Goal: Find specific page/section: Find specific page/section

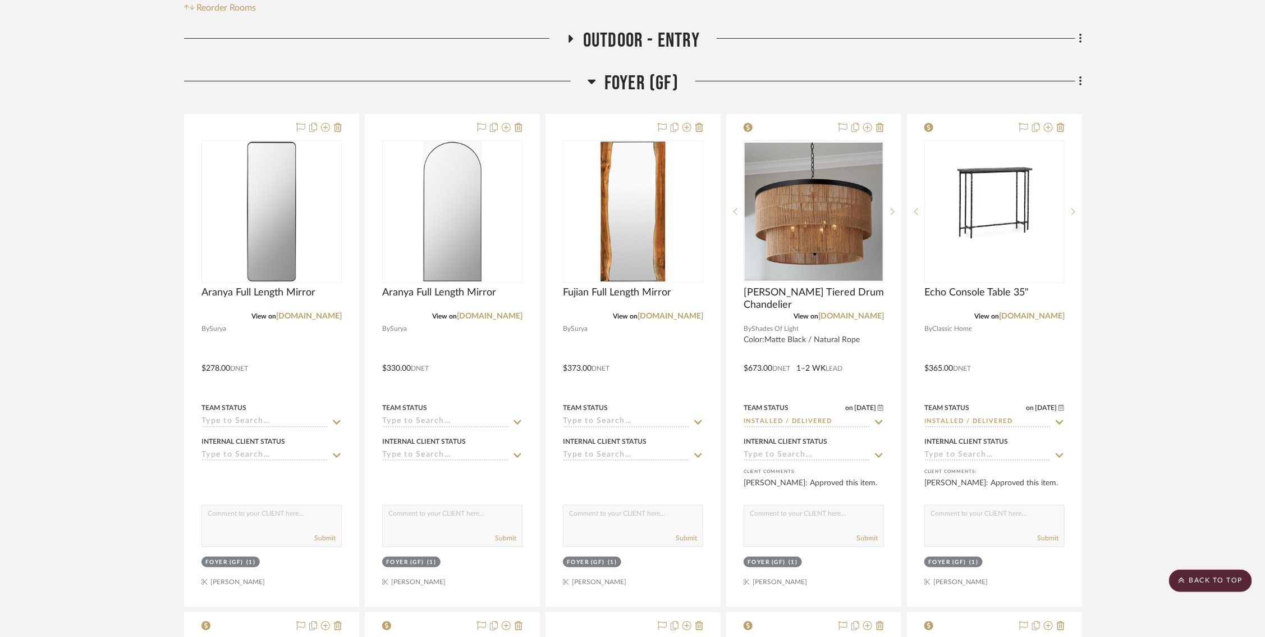
scroll to position [0, 4]
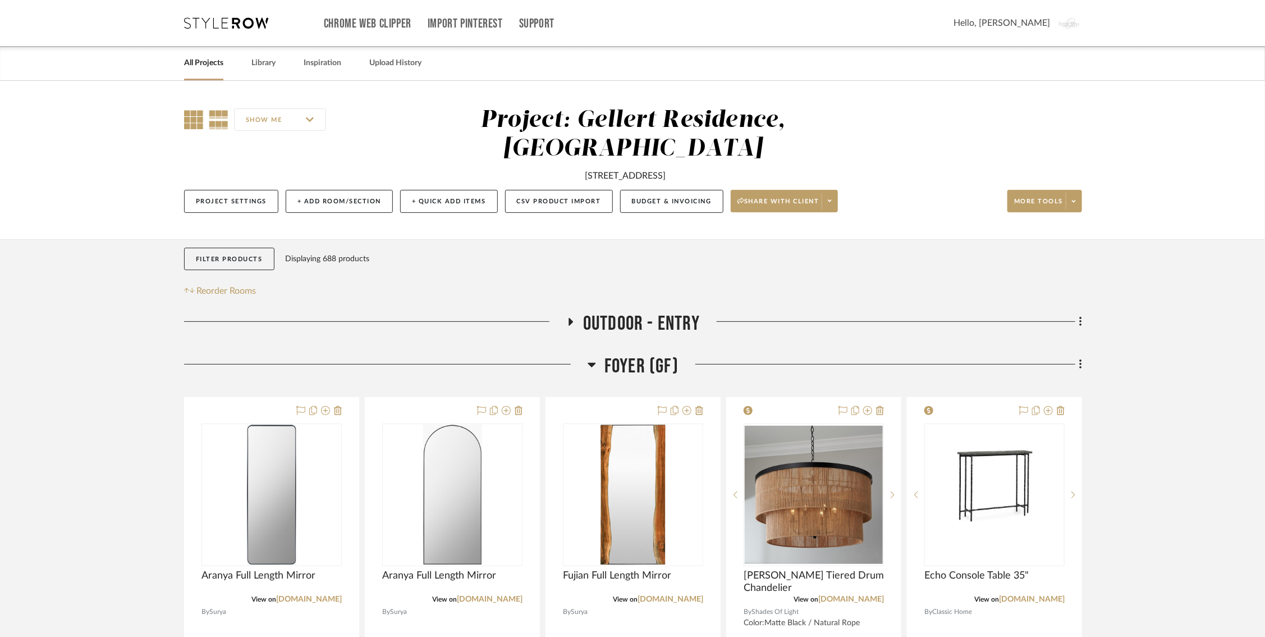
click at [194, 120] on icon at bounding box center [193, 119] width 19 height 19
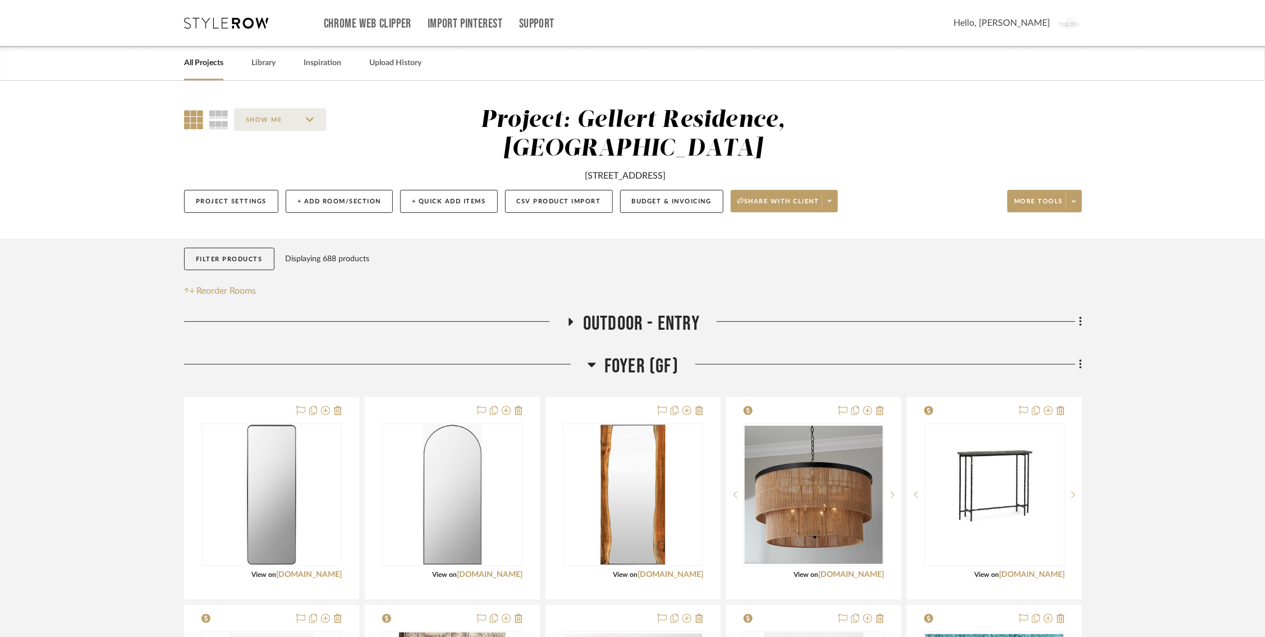
click at [591, 364] on icon at bounding box center [592, 364] width 8 height 13
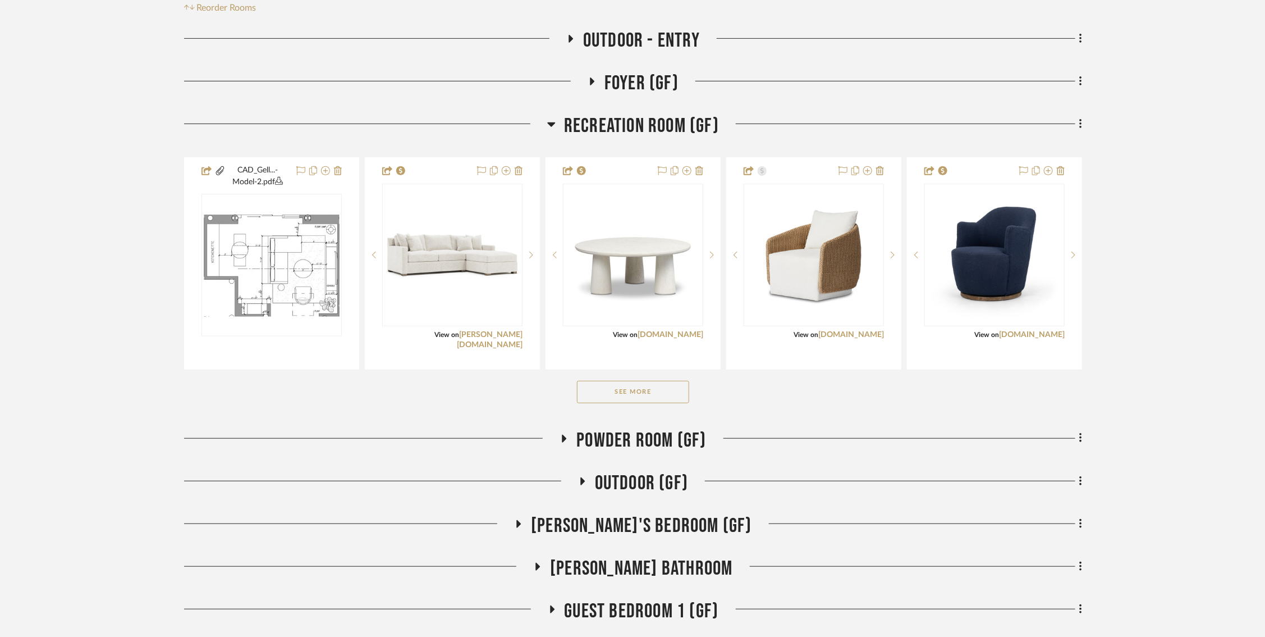
scroll to position [300, 4]
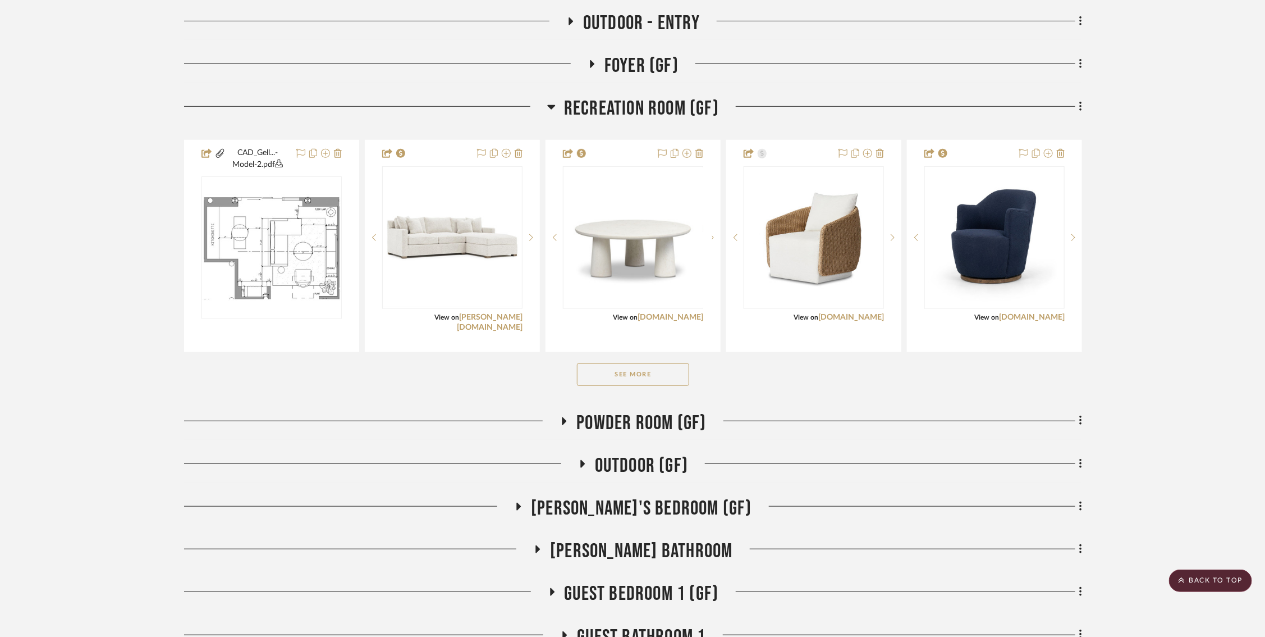
click at [547, 106] on icon at bounding box center [551, 106] width 8 height 13
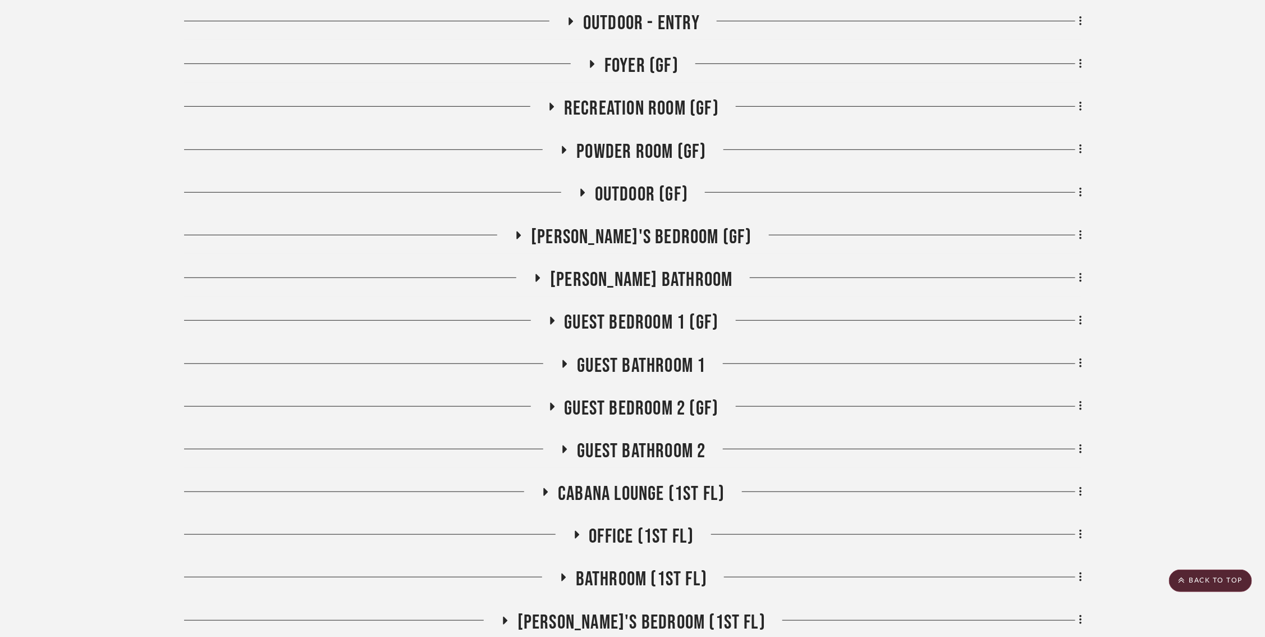
click at [545, 274] on icon at bounding box center [537, 278] width 13 height 8
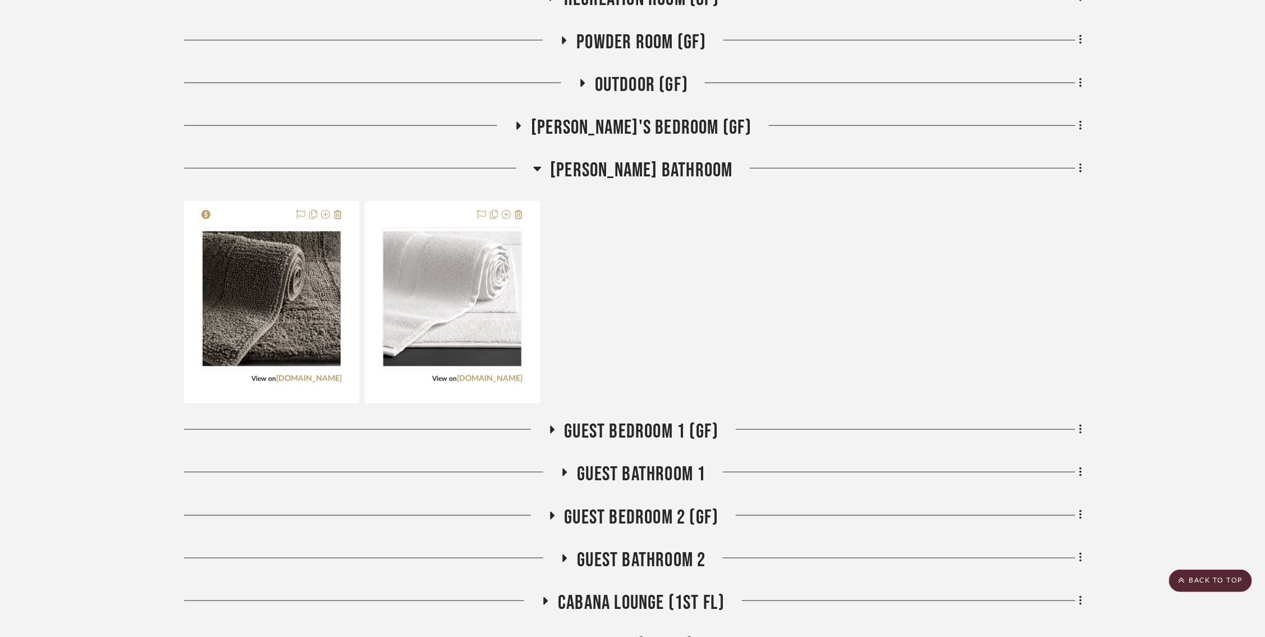
scroll to position [332, 4]
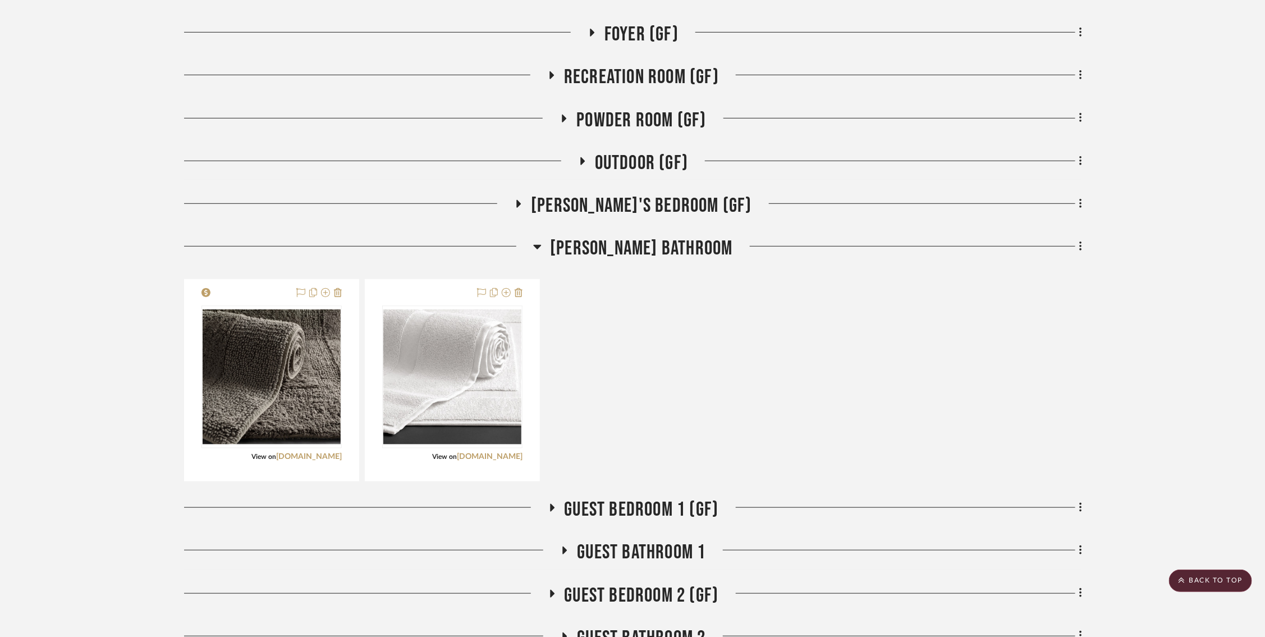
click at [549, 198] on h3 "[PERSON_NAME]'s Bedroom (GF)" at bounding box center [633, 206] width 238 height 24
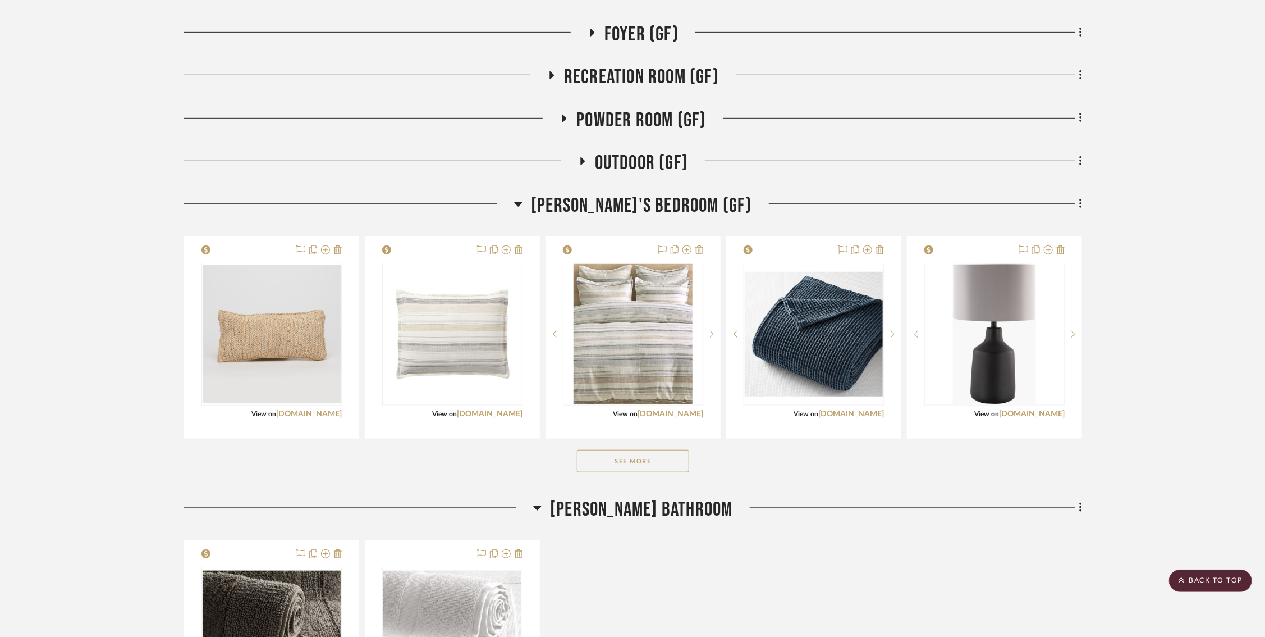
scroll to position [438, 4]
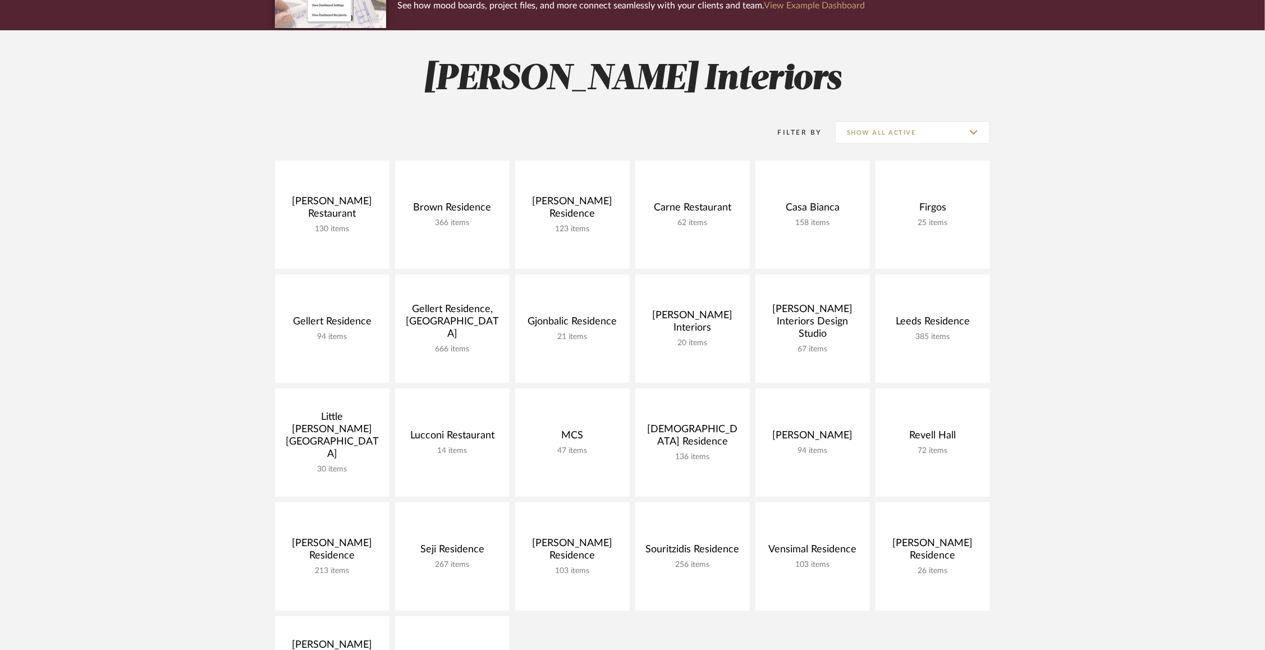
scroll to position [118, 0]
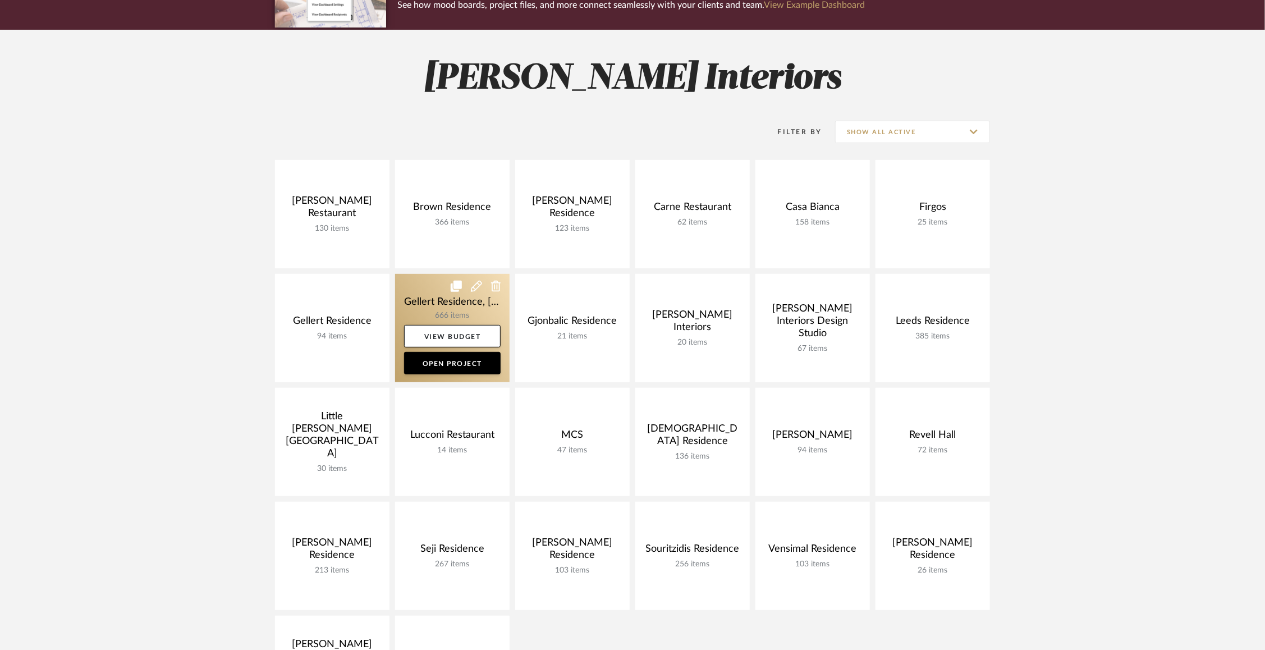
click at [419, 298] on link at bounding box center [452, 328] width 115 height 108
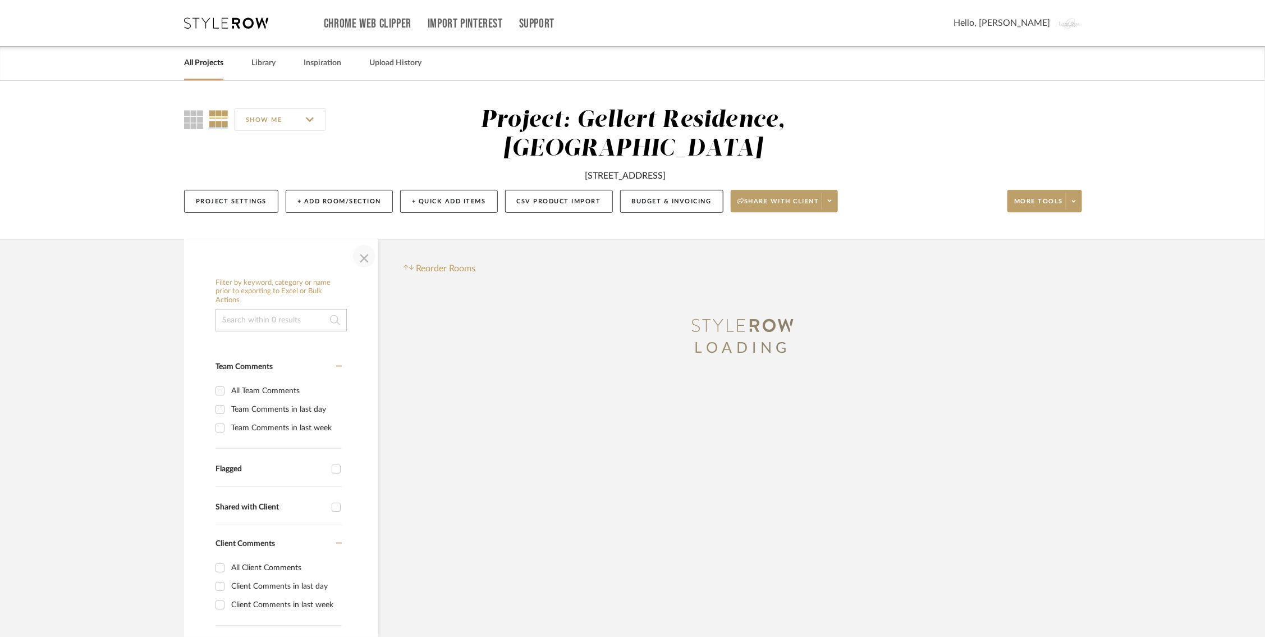
click at [369, 255] on span "button" at bounding box center [364, 256] width 27 height 27
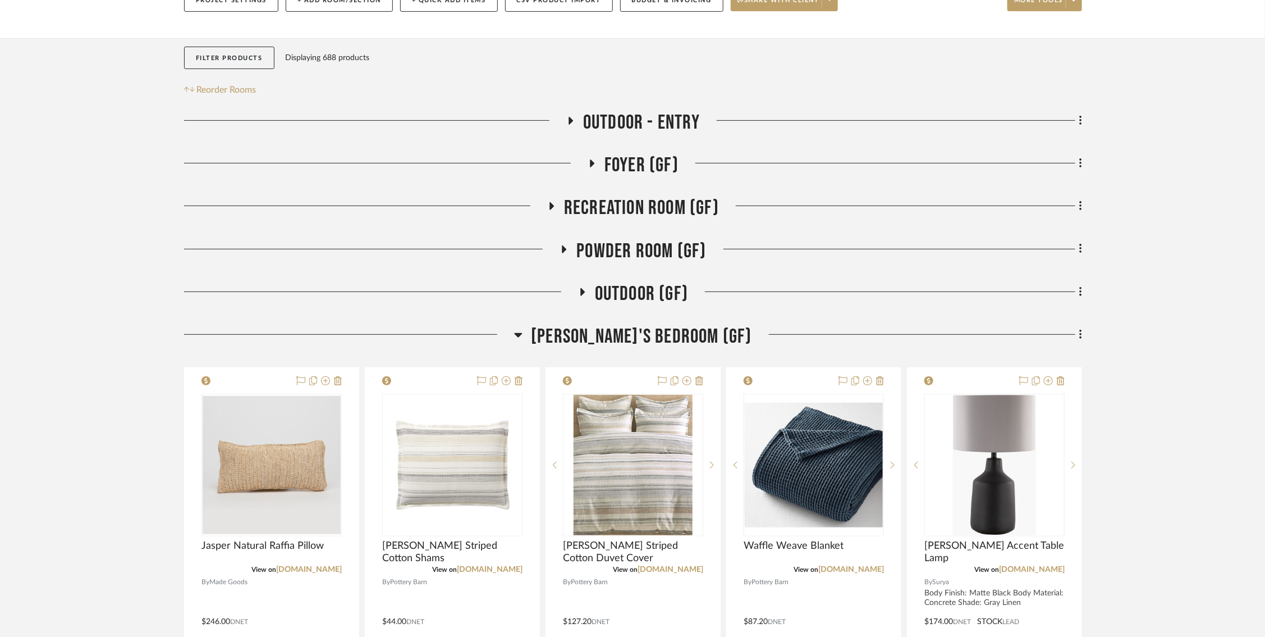
scroll to position [236, 0]
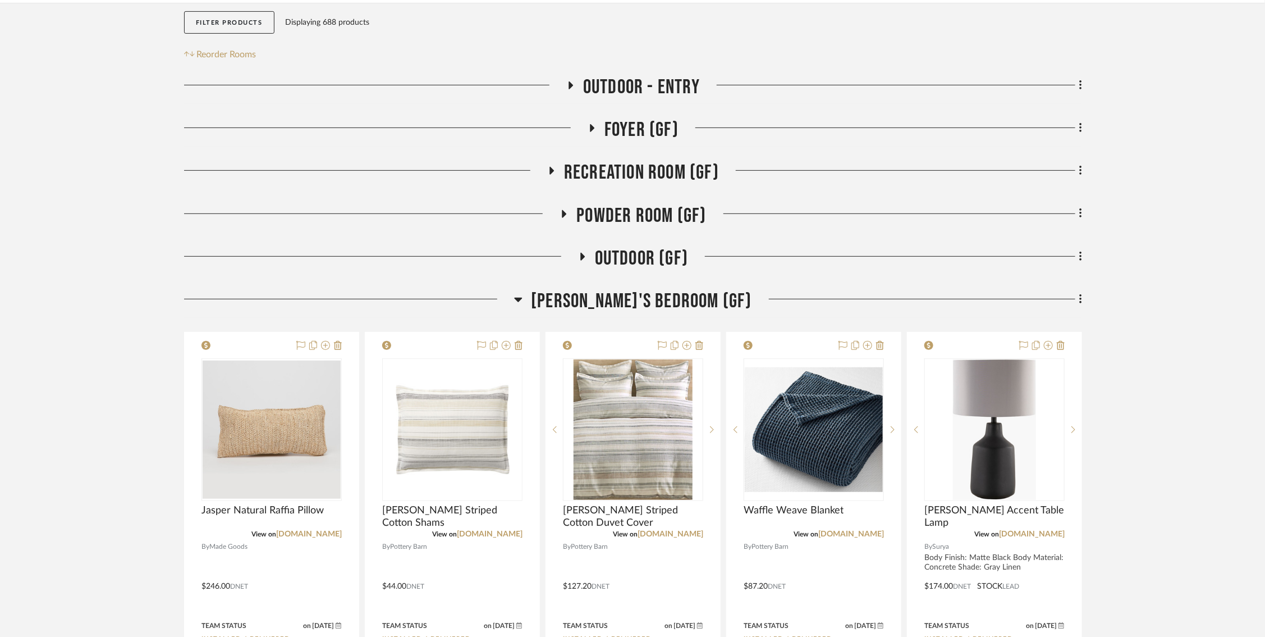
click at [523, 294] on icon at bounding box center [518, 298] width 8 height 13
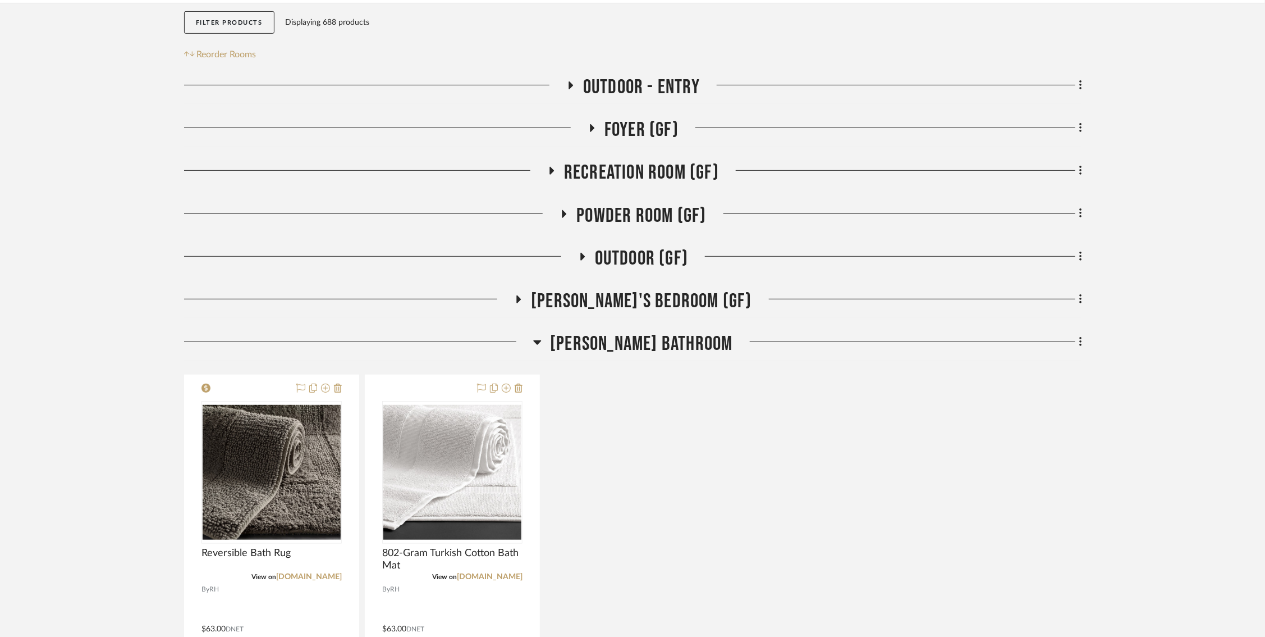
click at [572, 341] on h3 "[PERSON_NAME] Bathroom" at bounding box center [632, 344] width 199 height 24
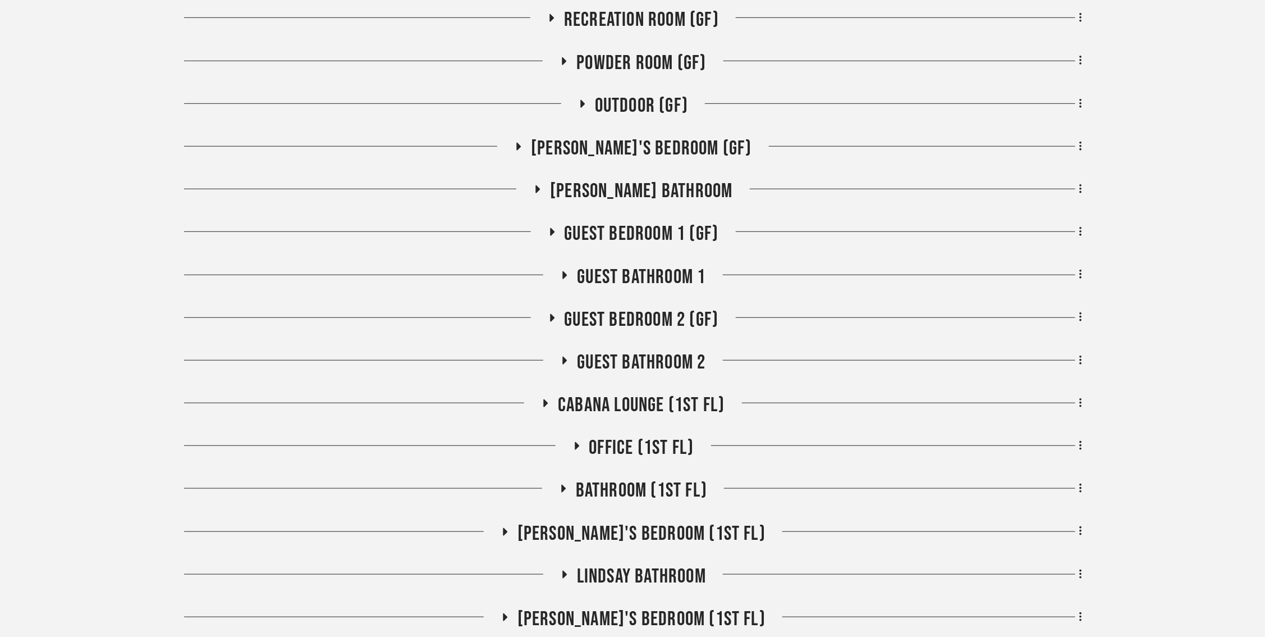
scroll to position [393, 0]
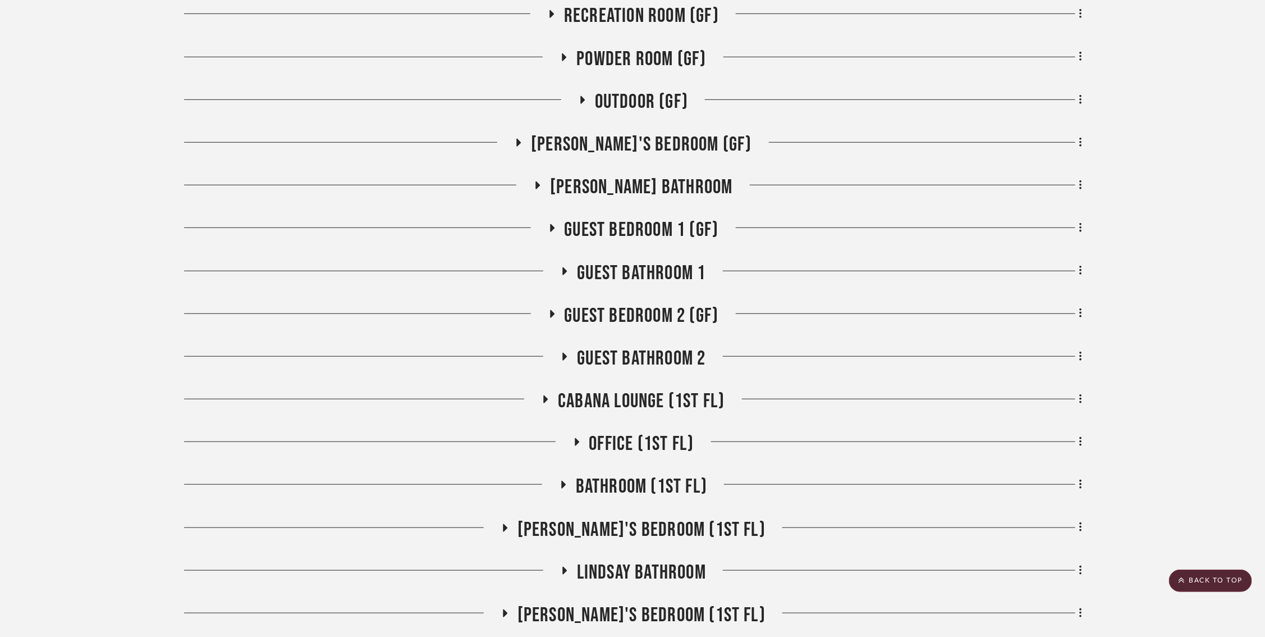
click at [548, 314] on icon at bounding box center [551, 313] width 13 height 8
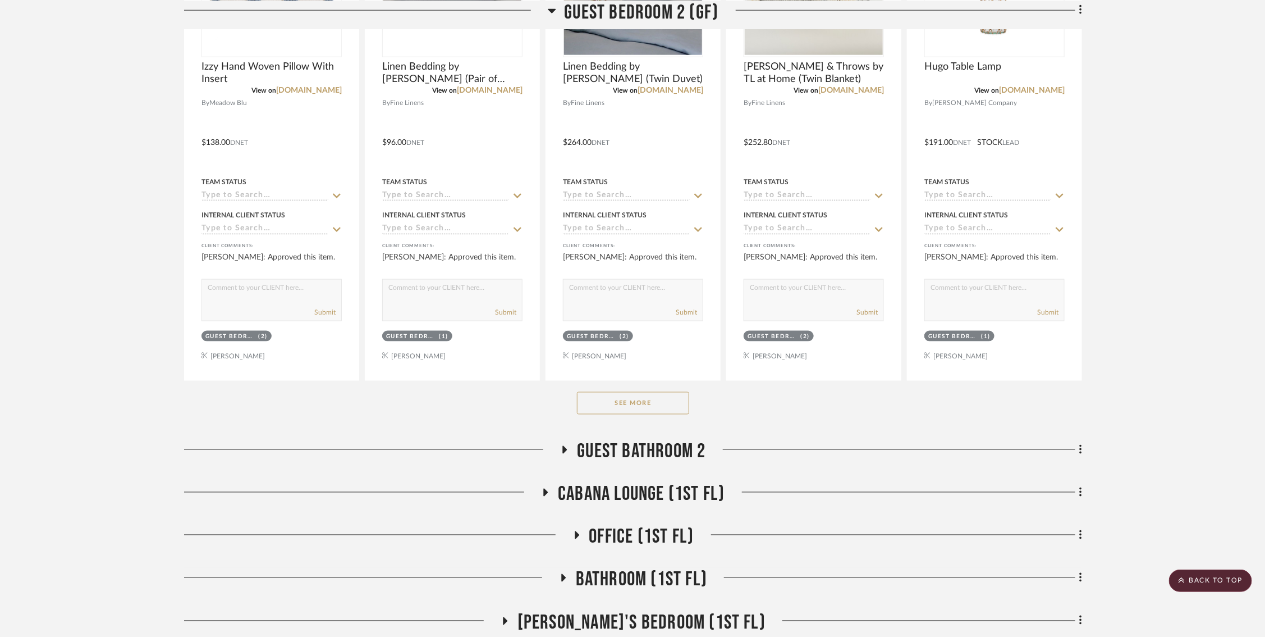
scroll to position [883, 0]
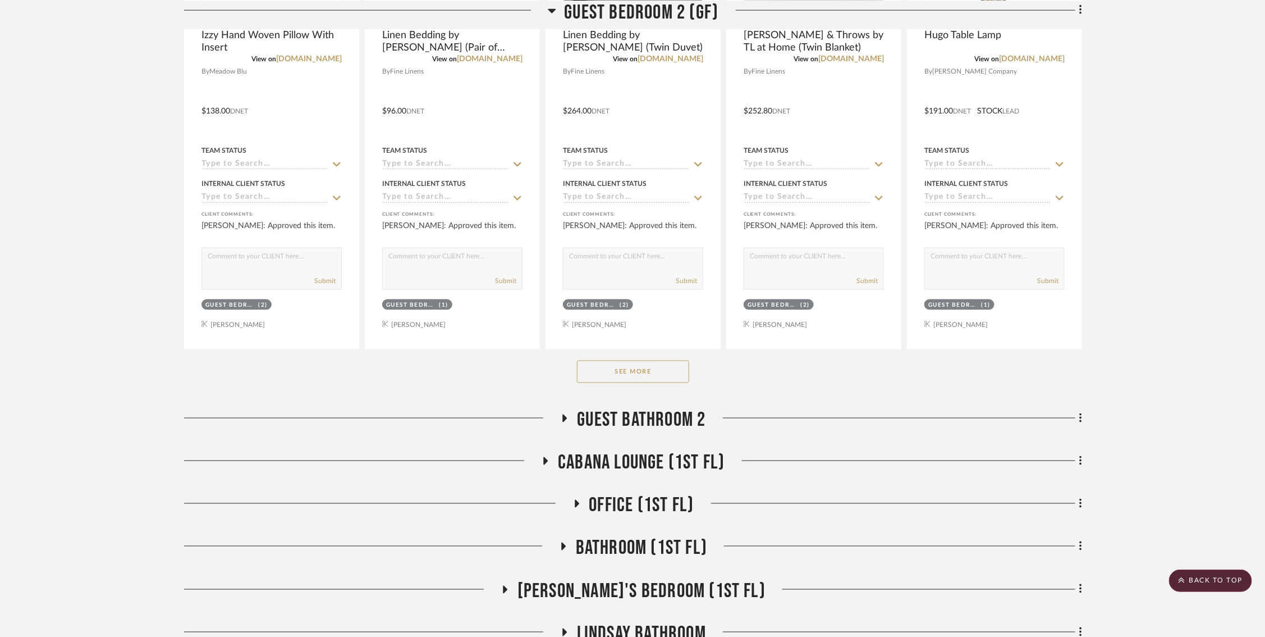
click at [612, 374] on button "See More" at bounding box center [633, 371] width 112 height 22
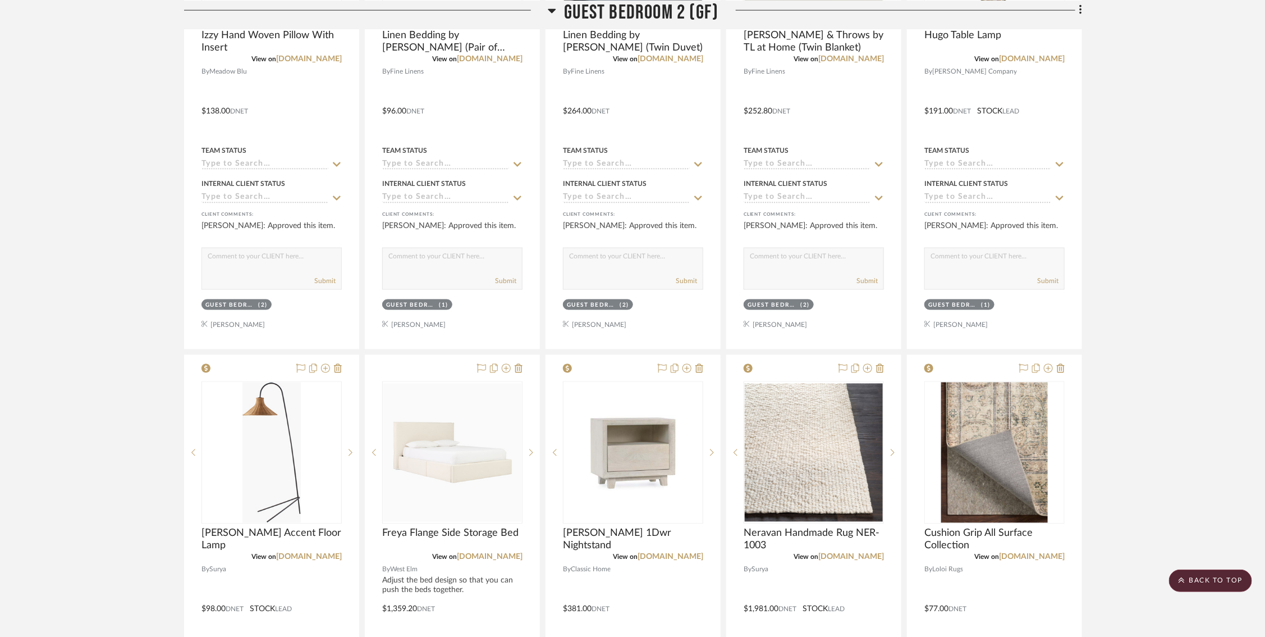
scroll to position [1127, 0]
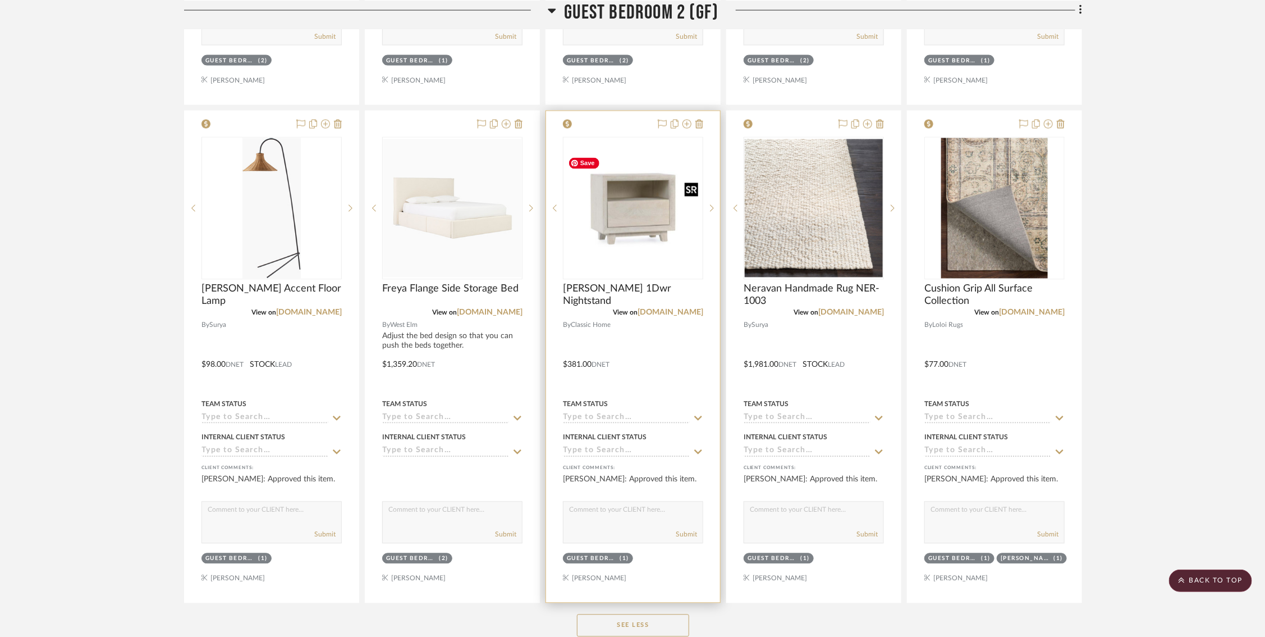
click at [636, 231] on img "0" at bounding box center [633, 208] width 138 height 107
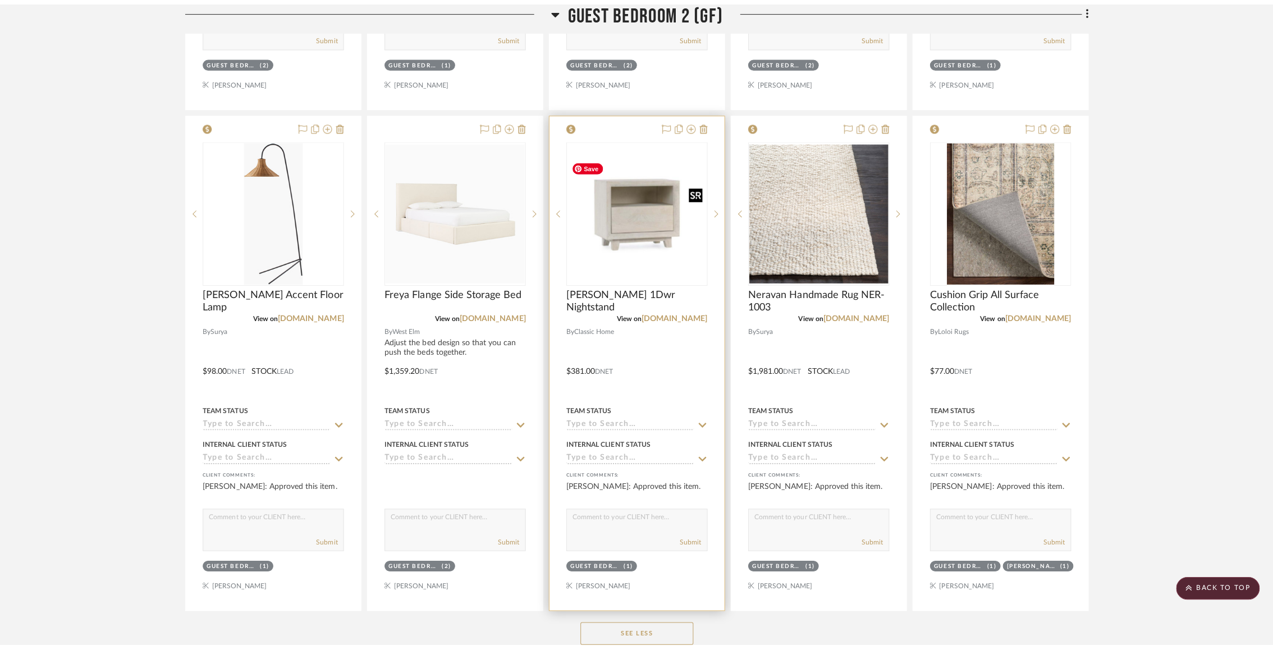
scroll to position [0, 0]
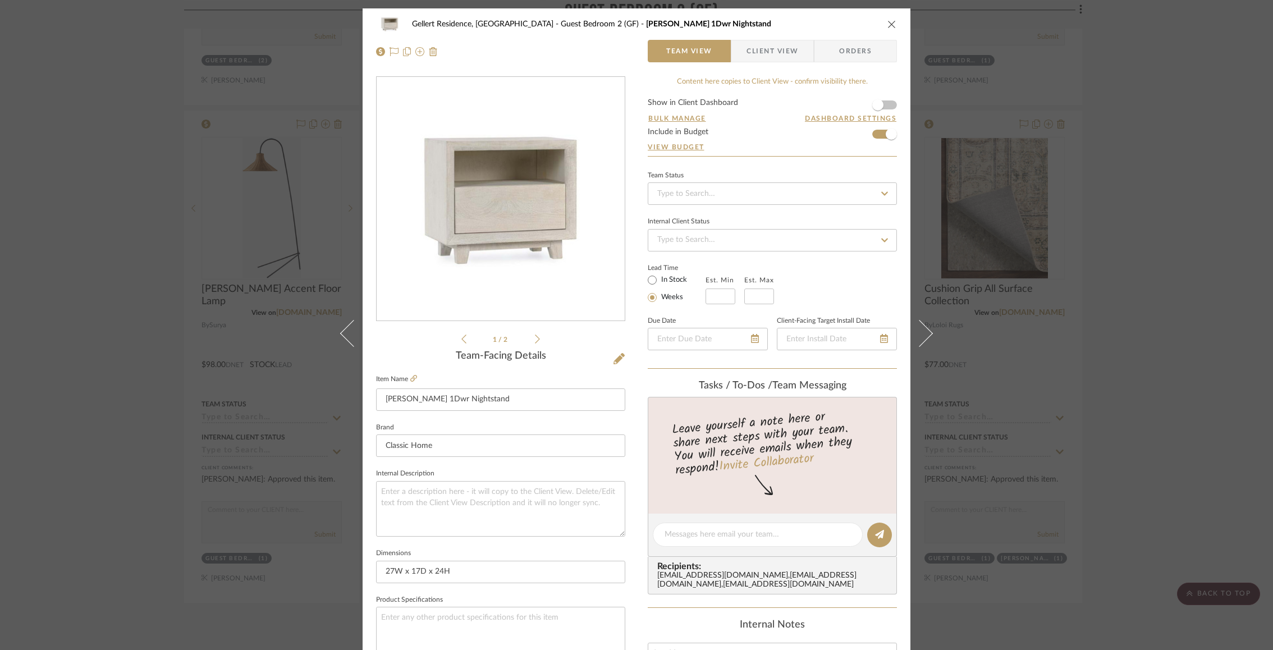
click at [536, 338] on icon at bounding box center [537, 339] width 5 height 10
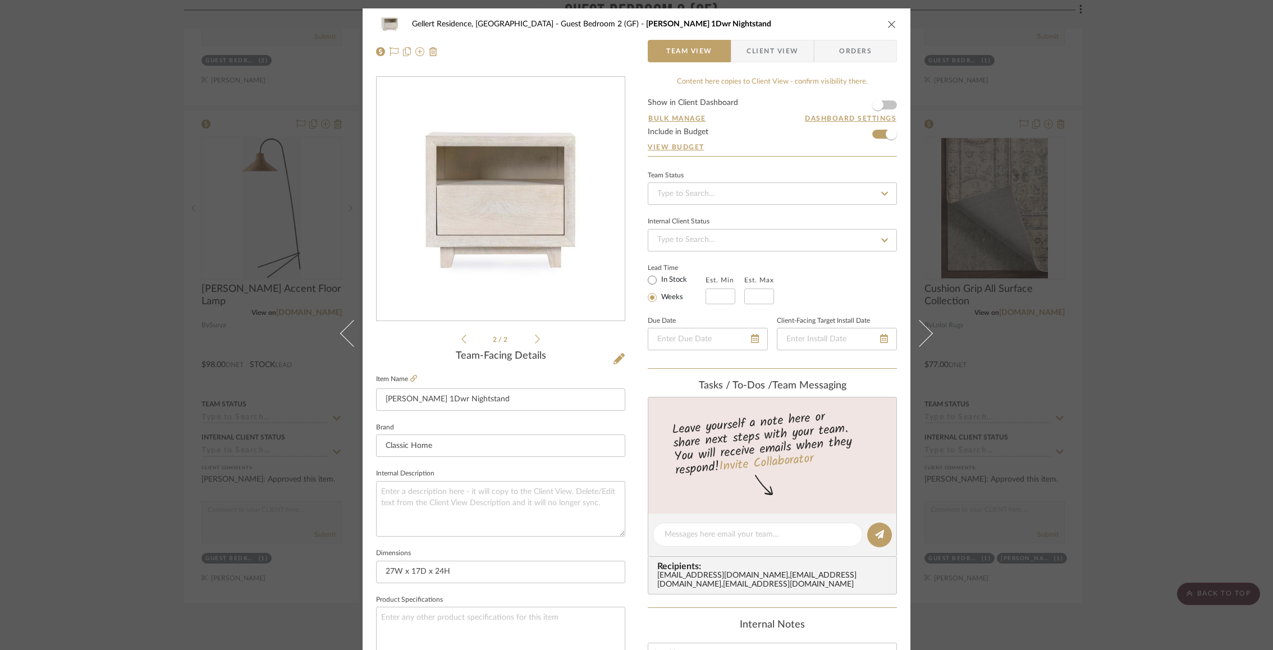
click at [536, 338] on icon at bounding box center [537, 339] width 5 height 10
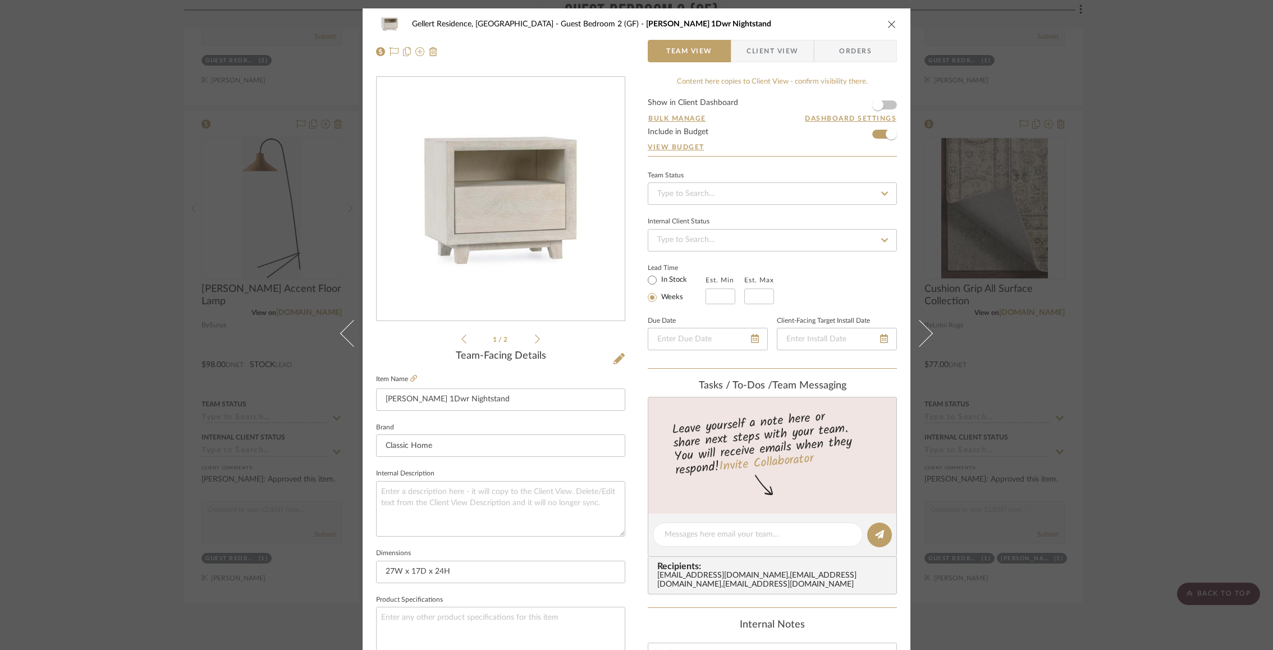
click at [536, 338] on icon at bounding box center [537, 339] width 5 height 10
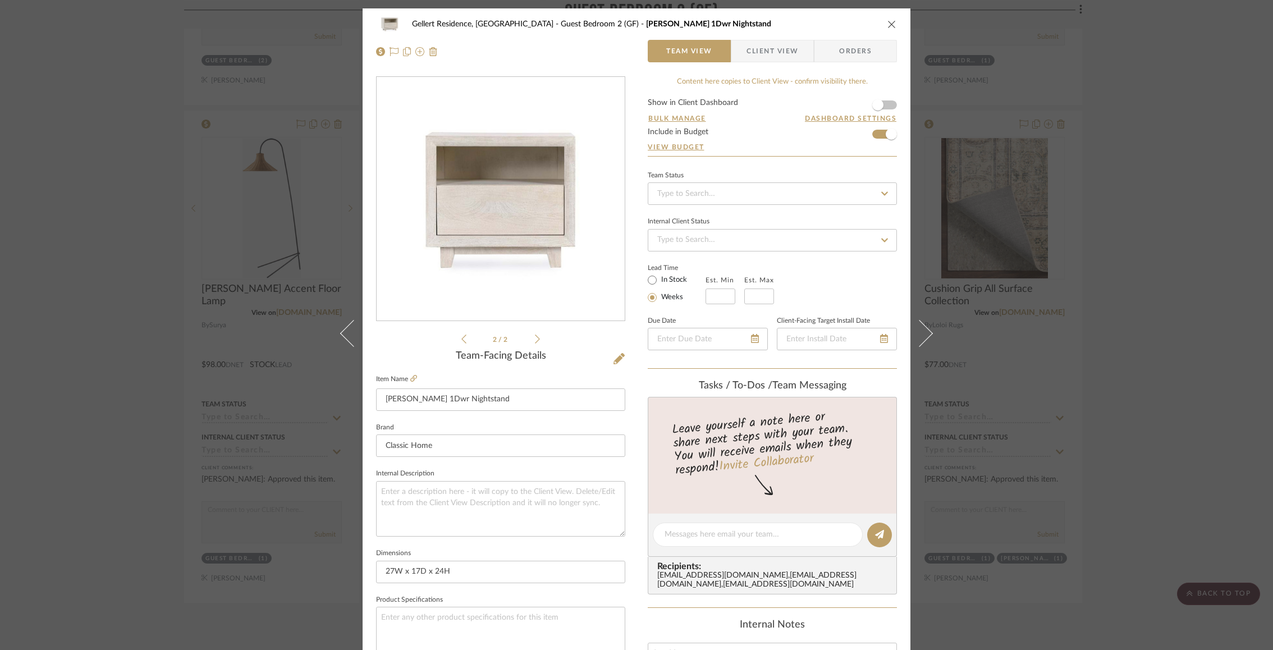
click at [536, 338] on icon at bounding box center [537, 339] width 5 height 10
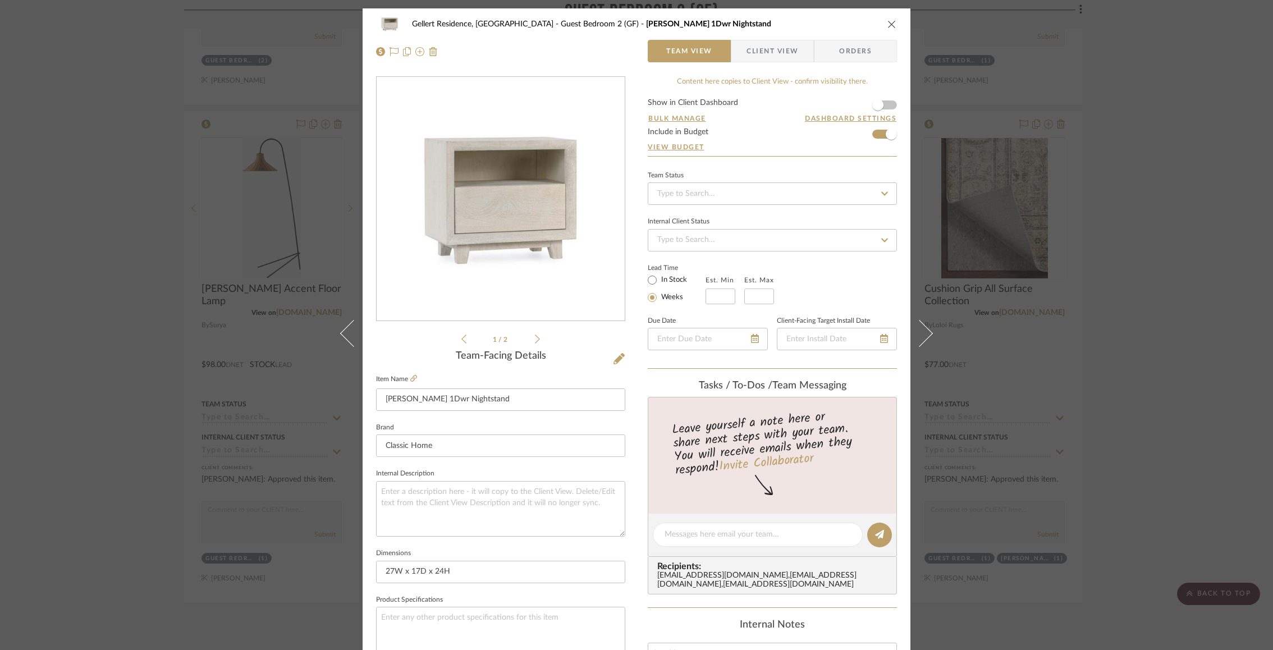
click at [536, 338] on icon at bounding box center [537, 339] width 5 height 10
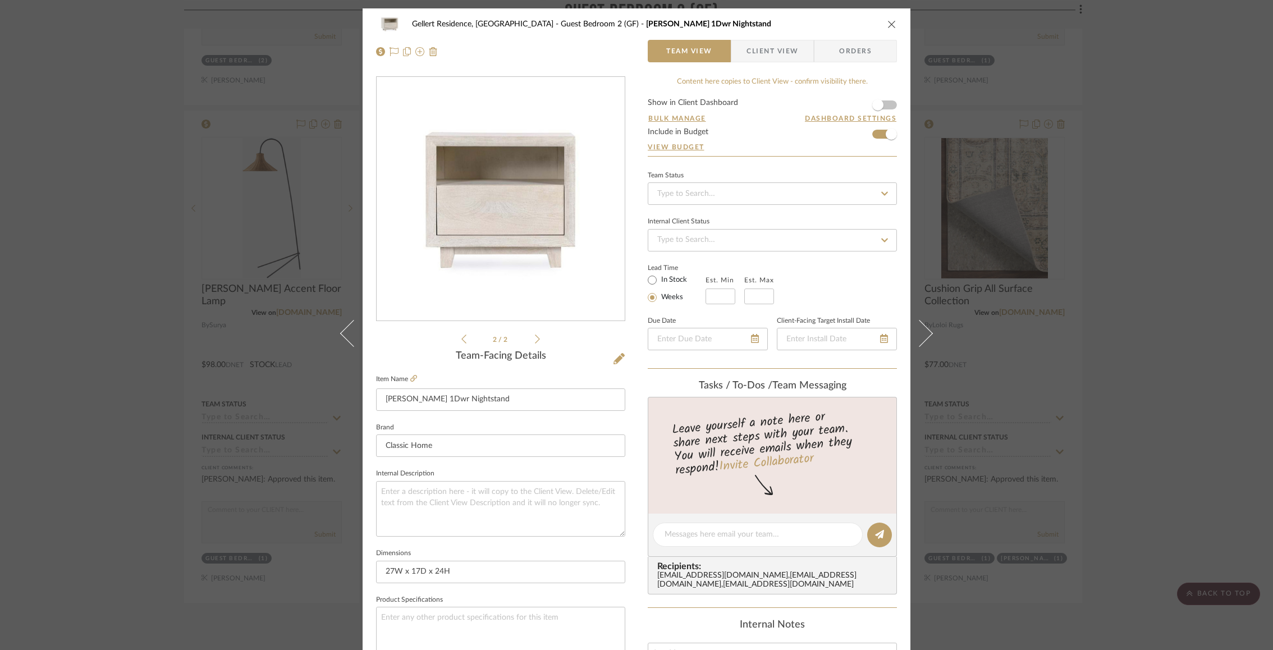
click at [536, 338] on icon at bounding box center [537, 339] width 5 height 10
